Goal: Find specific page/section: Find specific page/section

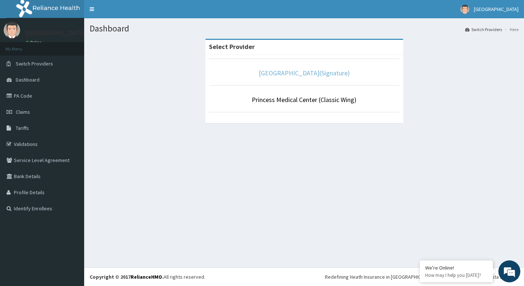
click at [293, 75] on link "[GEOGRAPHIC_DATA](Signature)" at bounding box center [304, 73] width 91 height 8
click at [282, 77] on link "[GEOGRAPHIC_DATA](Signature)" at bounding box center [304, 73] width 91 height 8
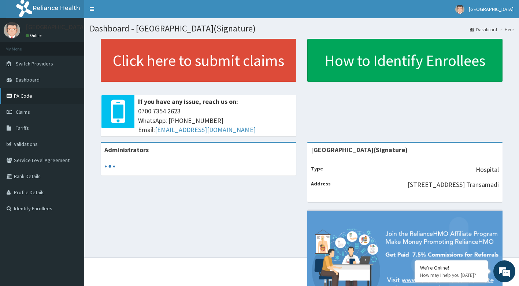
click at [22, 97] on link "PA Code" at bounding box center [42, 96] width 84 height 16
